Goal: Go to known website: Access a specific website the user already knows

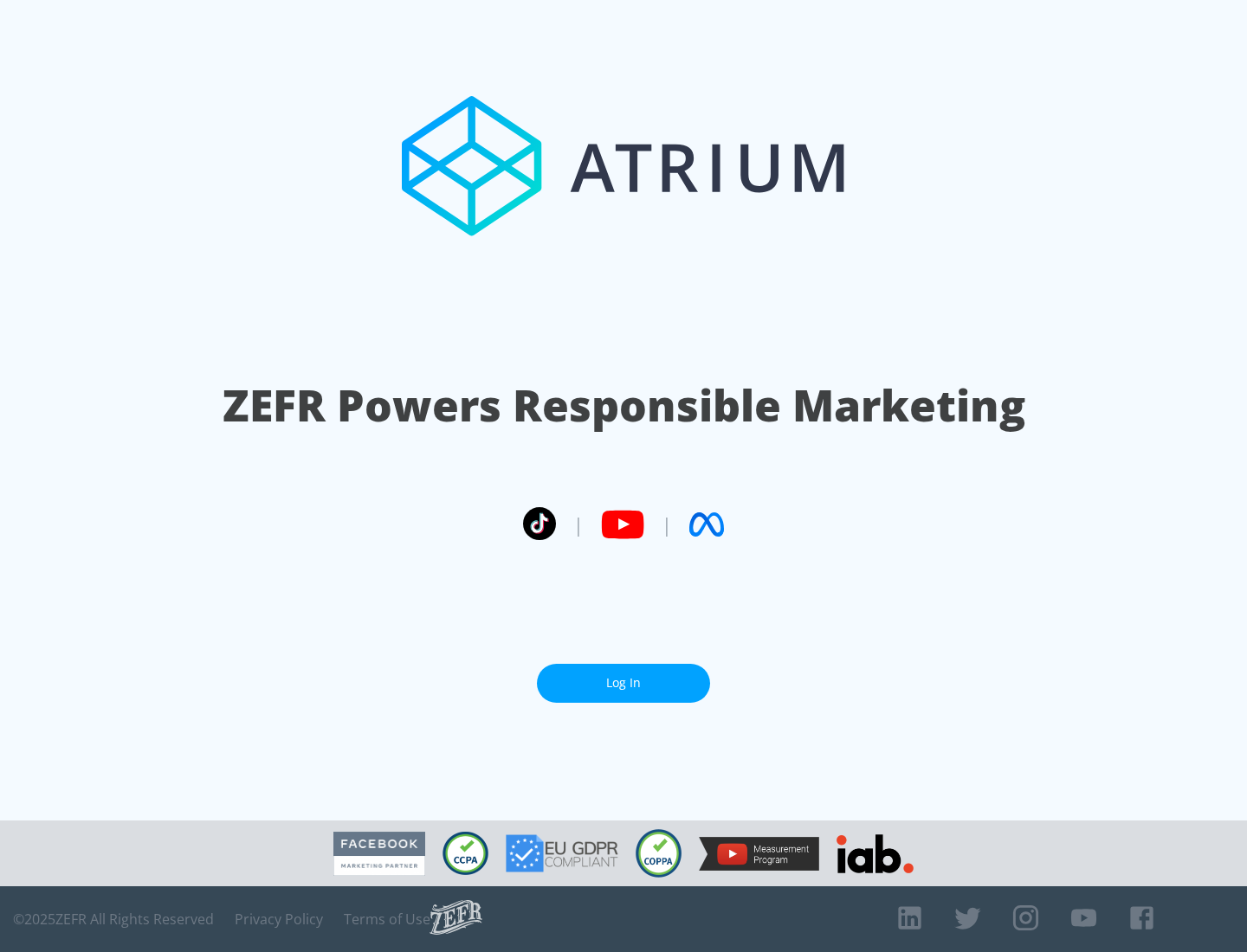
click at [623, 684] on link "Log In" at bounding box center [623, 684] width 173 height 39
